Goal: Task Accomplishment & Management: Use online tool/utility

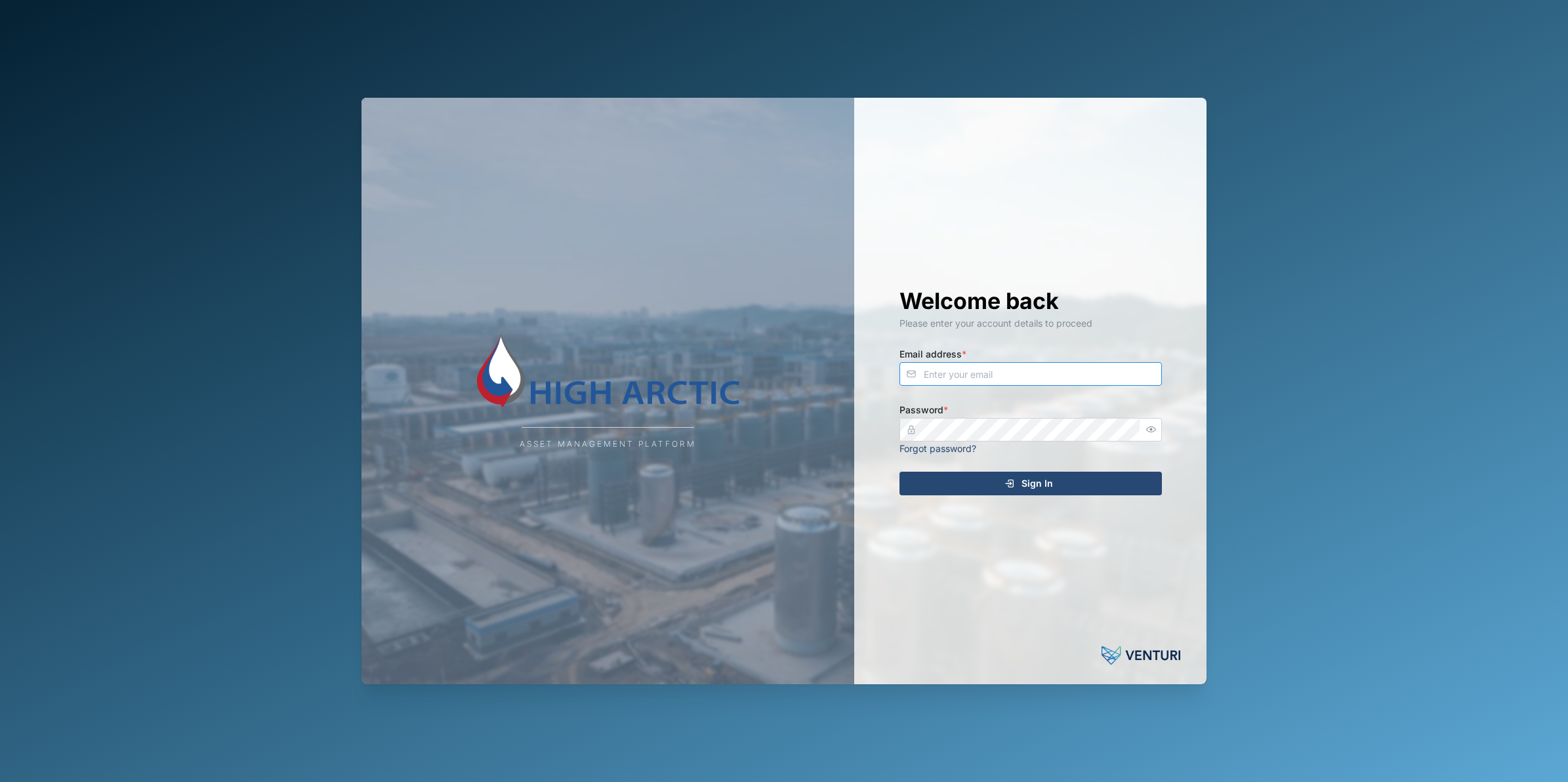
type input "[PERSON_NAME][EMAIL_ADDRESS][DOMAIN_NAME]"
click at [1053, 482] on div "Sign In" at bounding box center [1029, 483] width 242 height 22
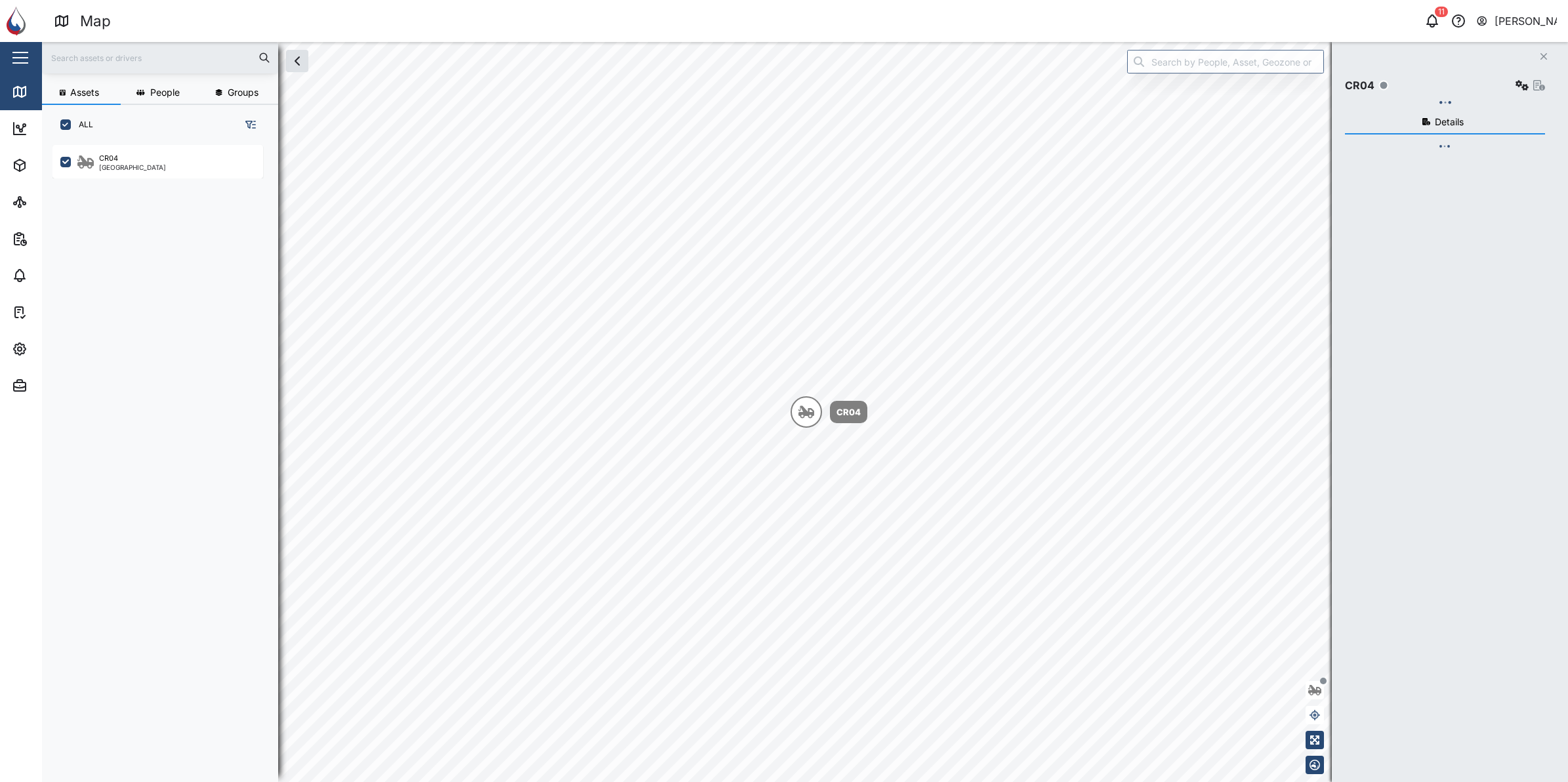
scroll to position [619, 203]
